Goal: Transaction & Acquisition: Purchase product/service

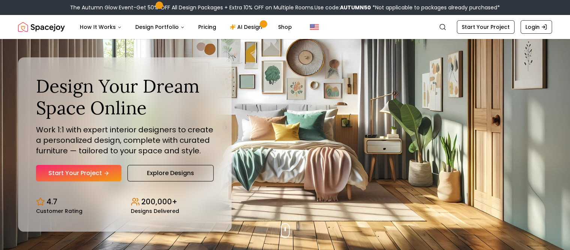
click at [101, 157] on div "Design Your Dream Space Online Work 1:1 with expert interior designers to creat…" at bounding box center [125, 128] width 178 height 106
click at [97, 168] on link "Start Your Project" at bounding box center [79, 173] width 86 height 17
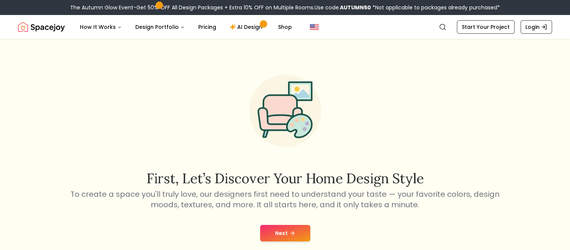
click at [265, 226] on button "Next" at bounding box center [285, 233] width 50 height 17
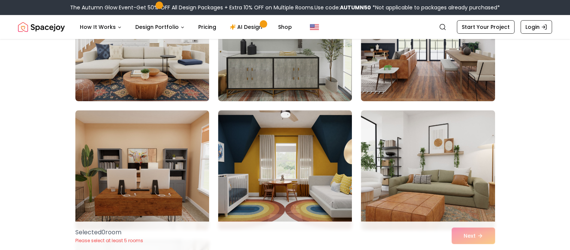
scroll to position [185, 0]
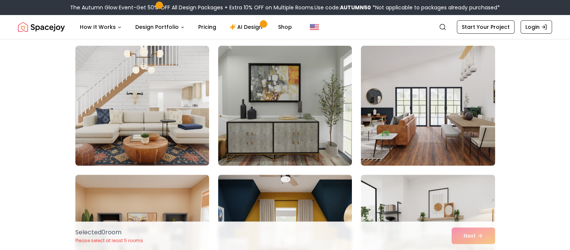
click at [430, 129] on img at bounding box center [428, 106] width 141 height 126
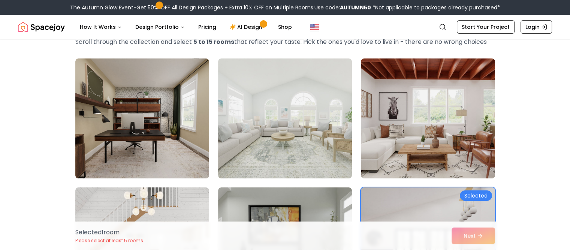
scroll to position [44, 0]
click at [276, 145] on img at bounding box center [285, 119] width 141 height 126
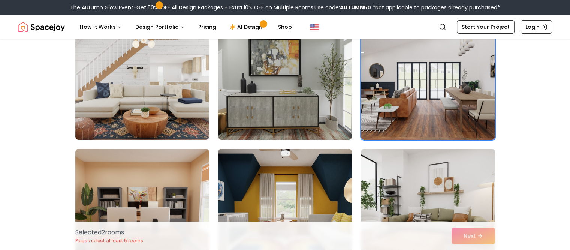
scroll to position [212, 0]
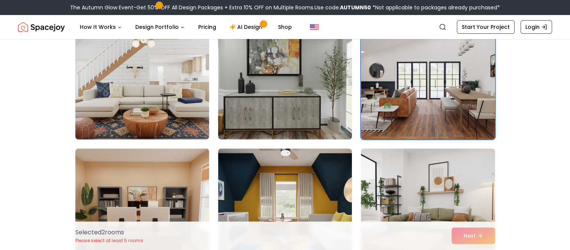
click at [294, 100] on img at bounding box center [285, 80] width 141 height 126
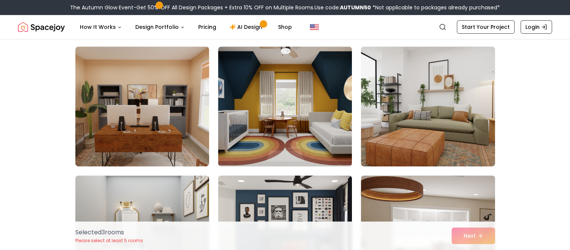
scroll to position [508, 0]
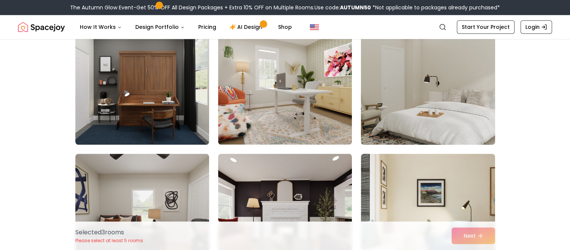
click at [467, 80] on img at bounding box center [428, 85] width 141 height 126
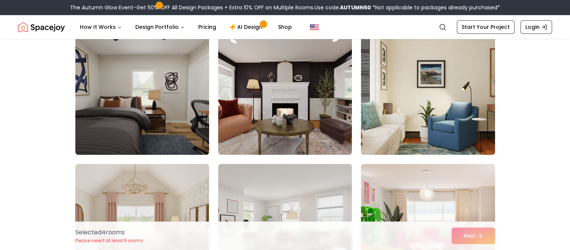
scroll to position [842, 0]
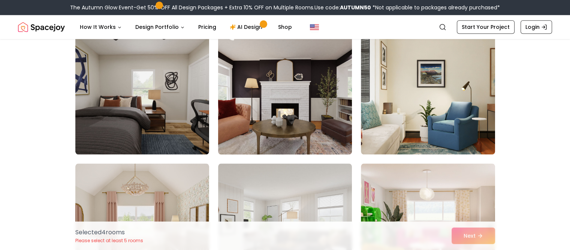
click at [317, 108] on img at bounding box center [285, 95] width 141 height 126
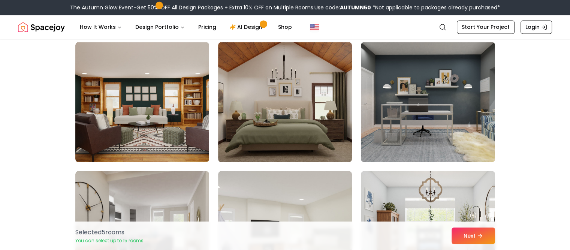
scroll to position [1223, 0]
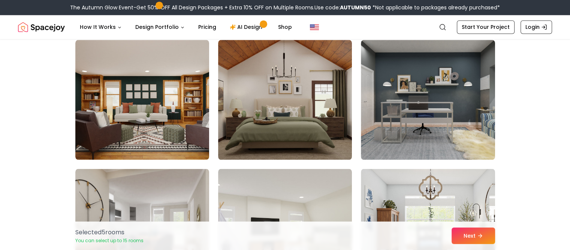
click at [317, 108] on img at bounding box center [285, 100] width 134 height 120
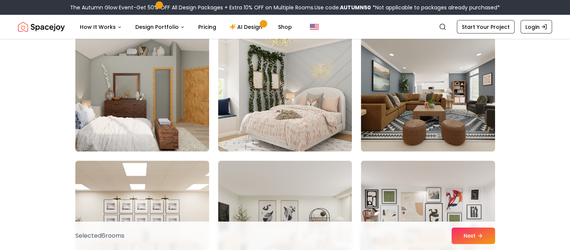
scroll to position [1489, 0]
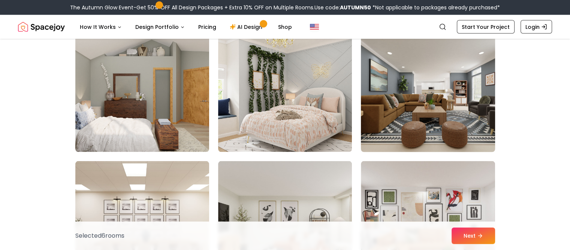
click at [478, 135] on img at bounding box center [428, 92] width 141 height 126
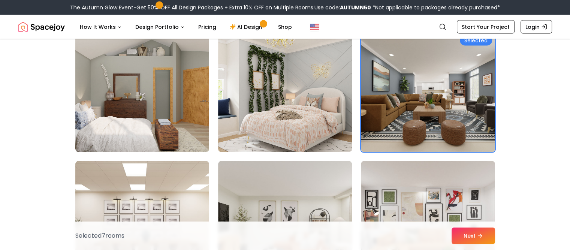
click at [479, 227] on div "Selected 7 room s Next" at bounding box center [285, 236] width 432 height 29
click at [471, 233] on button "Next" at bounding box center [474, 236] width 44 height 17
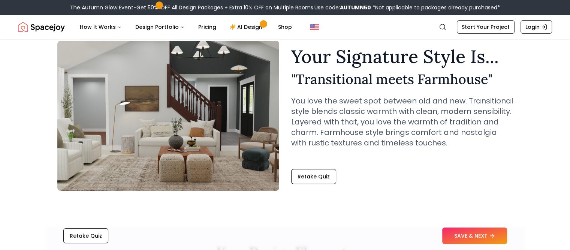
scroll to position [46, 0]
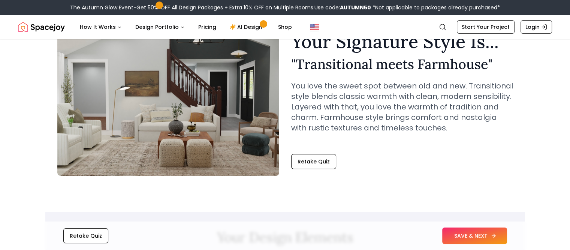
click at [475, 237] on button "SAVE & NEXT" at bounding box center [475, 236] width 65 height 17
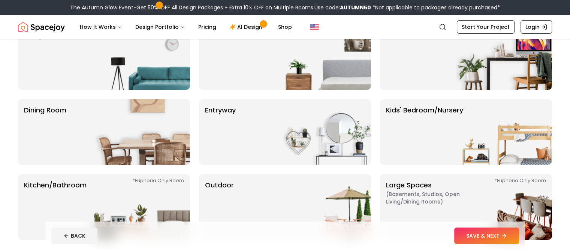
scroll to position [75, 0]
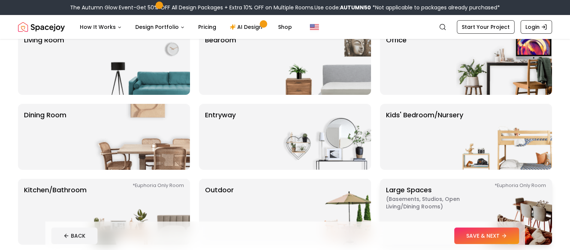
click at [415, 195] on p "Large Spaces ( Basements, Studios, Open living/dining rooms ) *Euphoria Only Ro…" at bounding box center [433, 212] width 94 height 54
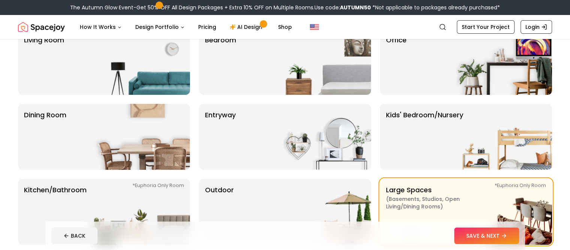
scroll to position [173, 0]
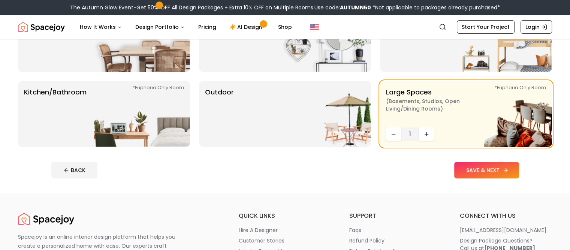
click at [495, 168] on button "SAVE & NEXT" at bounding box center [487, 170] width 65 height 17
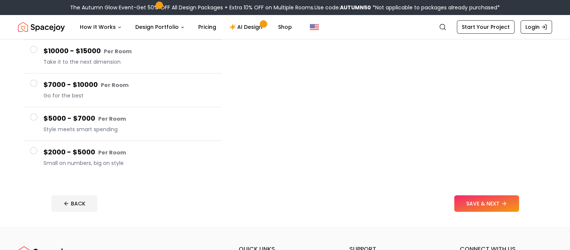
scroll to position [114, 0]
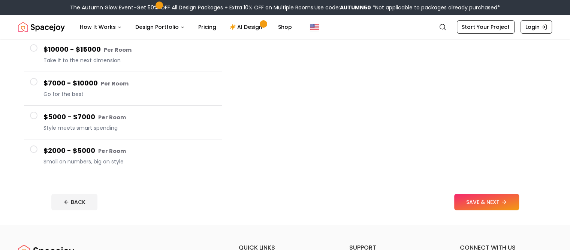
click at [35, 148] on span at bounding box center [34, 150] width 8 height 8
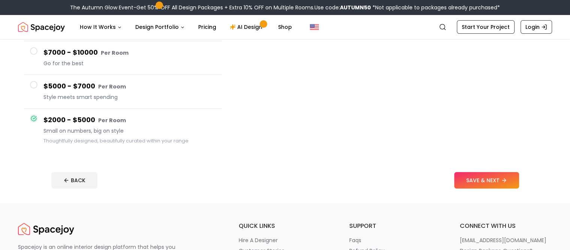
scroll to position [135, 0]
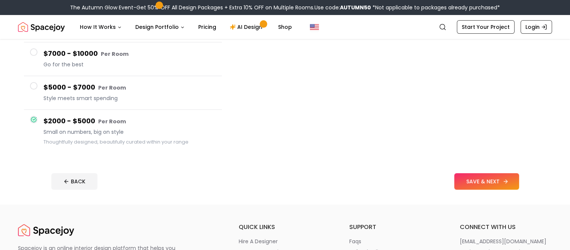
click at [502, 185] on button "SAVE & NEXT" at bounding box center [487, 181] width 65 height 17
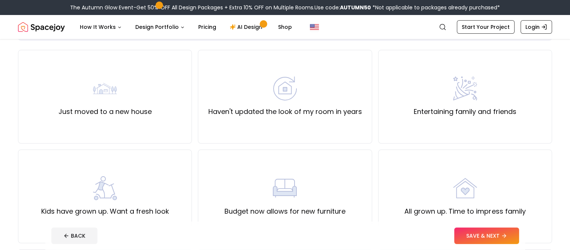
scroll to position [54, 0]
click at [355, 118] on div "Haven't updated the look of my room in years" at bounding box center [285, 97] width 174 height 94
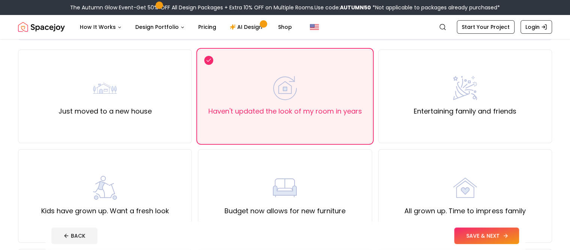
click at [494, 232] on button "SAVE & NEXT" at bounding box center [487, 236] width 65 height 17
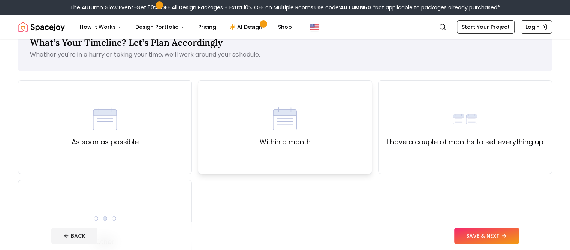
scroll to position [24, 0]
click at [121, 127] on div "As soon as possible" at bounding box center [105, 127] width 67 height 41
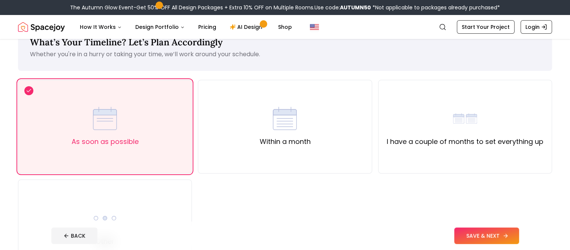
click at [504, 231] on button "SAVE & NEXT" at bounding box center [487, 236] width 65 height 17
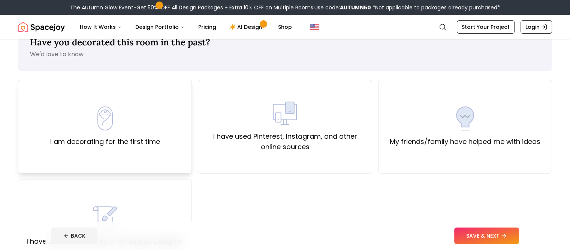
click at [172, 147] on div "I am decorating for the first time" at bounding box center [105, 127] width 174 height 94
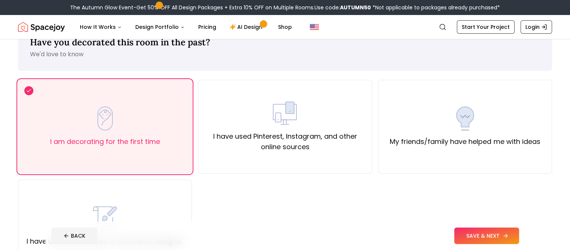
click at [500, 233] on button "SAVE & NEXT" at bounding box center [487, 236] width 65 height 17
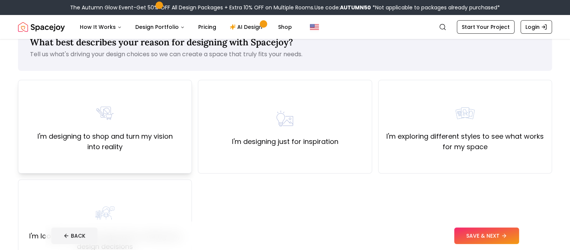
click at [150, 149] on label "I'm designing to shop and turn my vision into reality" at bounding box center [104, 141] width 161 height 21
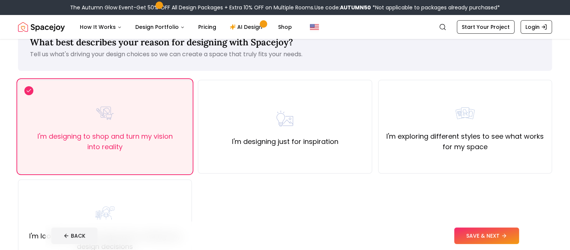
click at [495, 224] on footer "BACK SAVE & NEXT" at bounding box center [285, 236] width 480 height 29
click at [492, 227] on footer "BACK SAVE & NEXT" at bounding box center [285, 236] width 480 height 29
click at [510, 237] on button "SAVE & NEXT" at bounding box center [487, 236] width 65 height 17
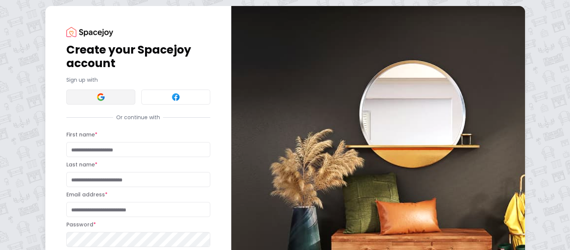
click at [69, 94] on button at bounding box center [100, 97] width 69 height 15
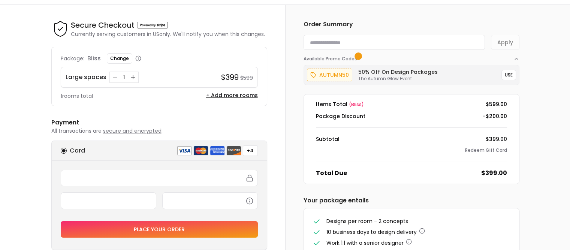
scroll to position [20, 0]
